Goal: Check status: Check status

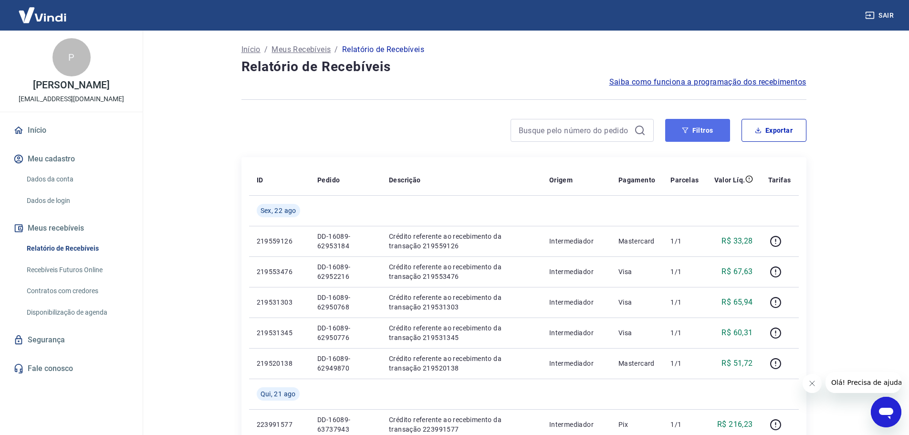
drag, startPoint x: 714, startPoint y: 128, endPoint x: 702, endPoint y: 125, distance: 12.7
click at [712, 128] on button "Filtros" at bounding box center [697, 130] width 65 height 23
click at [702, 125] on button "Filtros" at bounding box center [697, 130] width 65 height 23
click at [694, 125] on button "Filtros" at bounding box center [697, 130] width 65 height 23
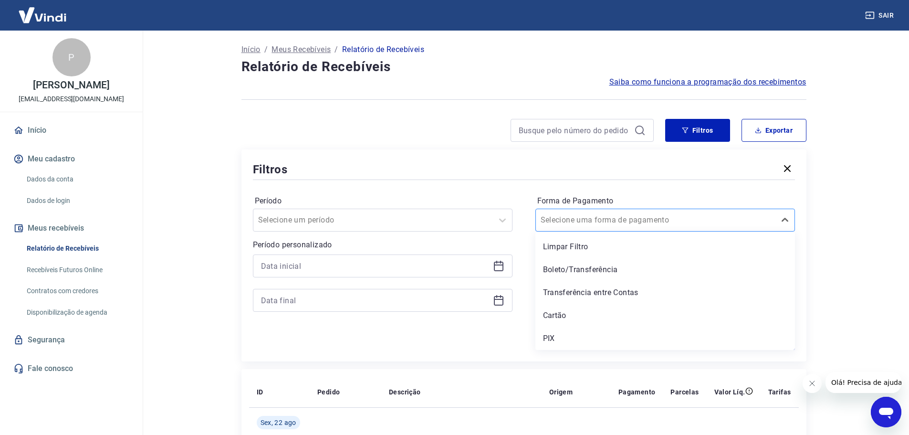
click at [713, 222] on div at bounding box center [656, 219] width 230 height 13
click at [557, 339] on div "PIX" at bounding box center [665, 338] width 260 height 19
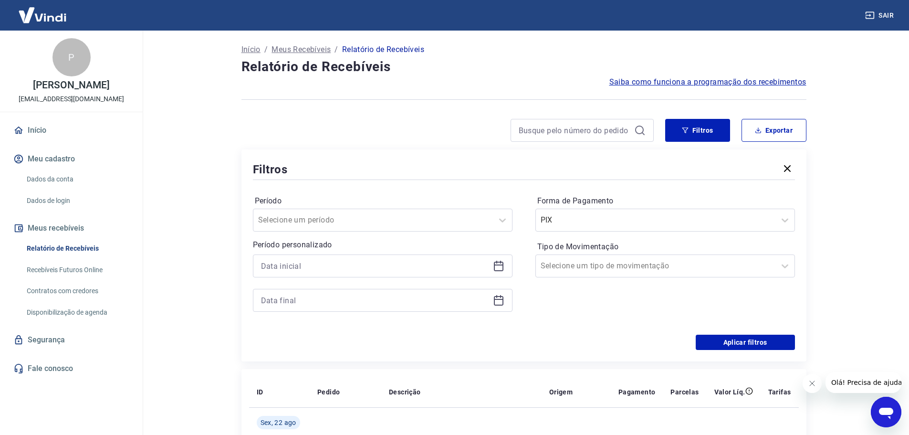
click at [550, 333] on div "Período Selecione um período Período personalizado Forma de Pagamento PIX Tipo …" at bounding box center [524, 258] width 542 height 153
click at [741, 341] on button "Aplicar filtros" at bounding box center [745, 342] width 99 height 15
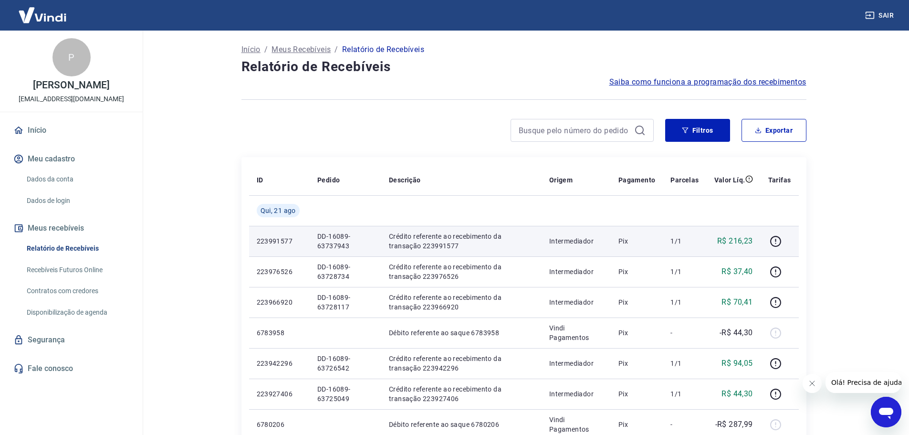
click at [577, 235] on td "Intermediador" at bounding box center [576, 241] width 69 height 31
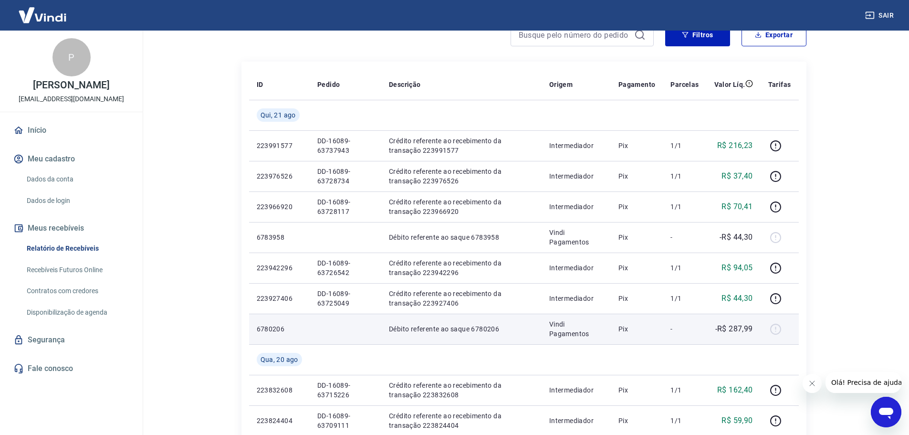
scroll to position [48, 0]
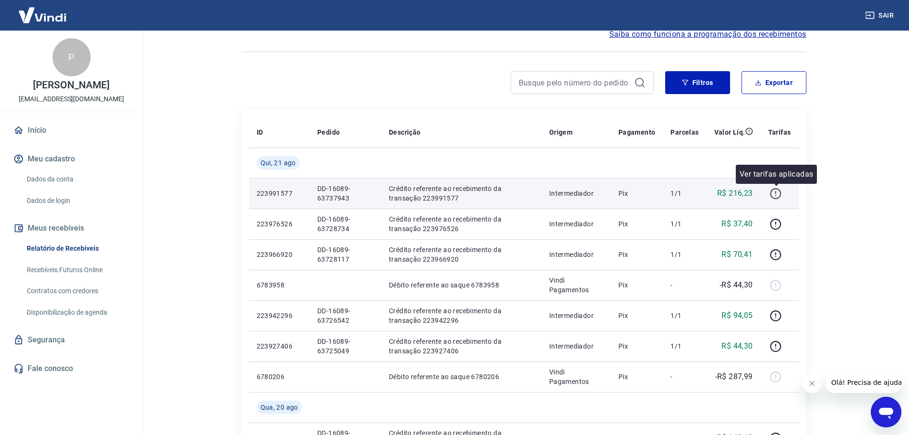
click at [778, 193] on icon "button" at bounding box center [776, 194] width 12 height 12
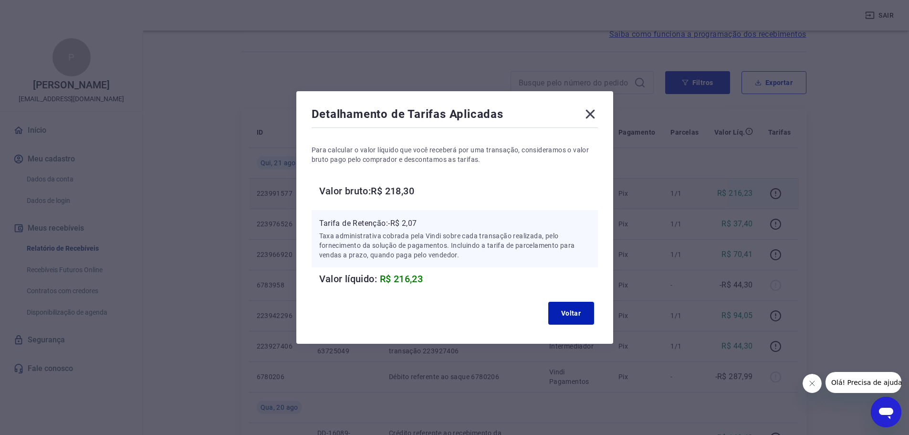
click at [595, 116] on icon at bounding box center [590, 114] width 9 height 9
